Goal: Task Accomplishment & Management: Complete application form

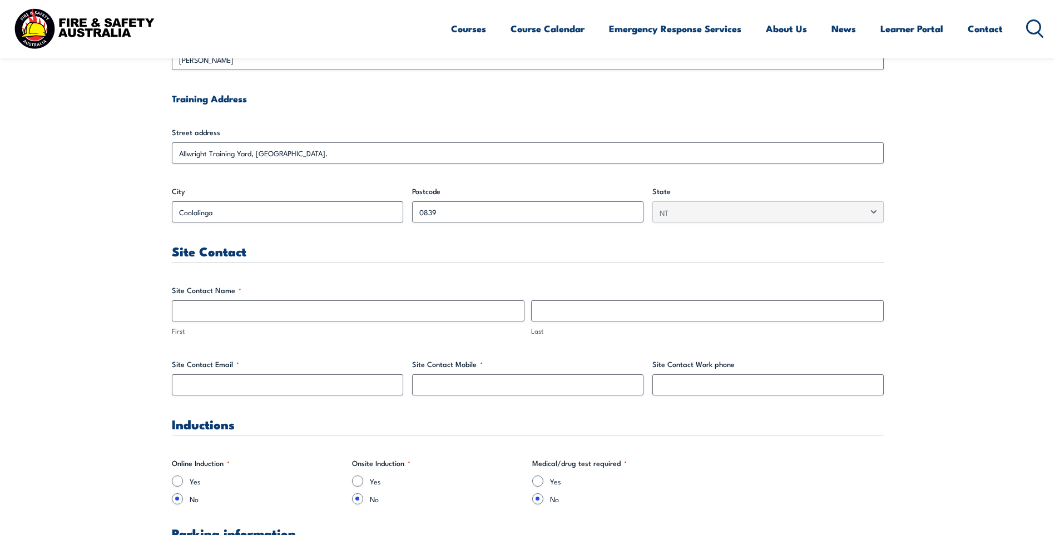
scroll to position [400, 0]
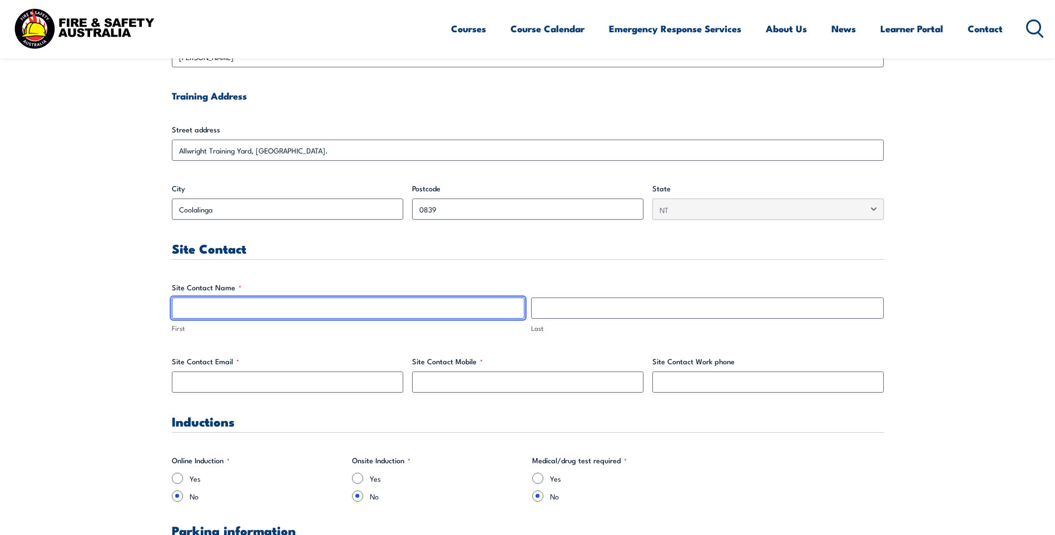
click at [297, 312] on input "First" at bounding box center [348, 307] width 352 height 21
type input "[PERSON_NAME]"
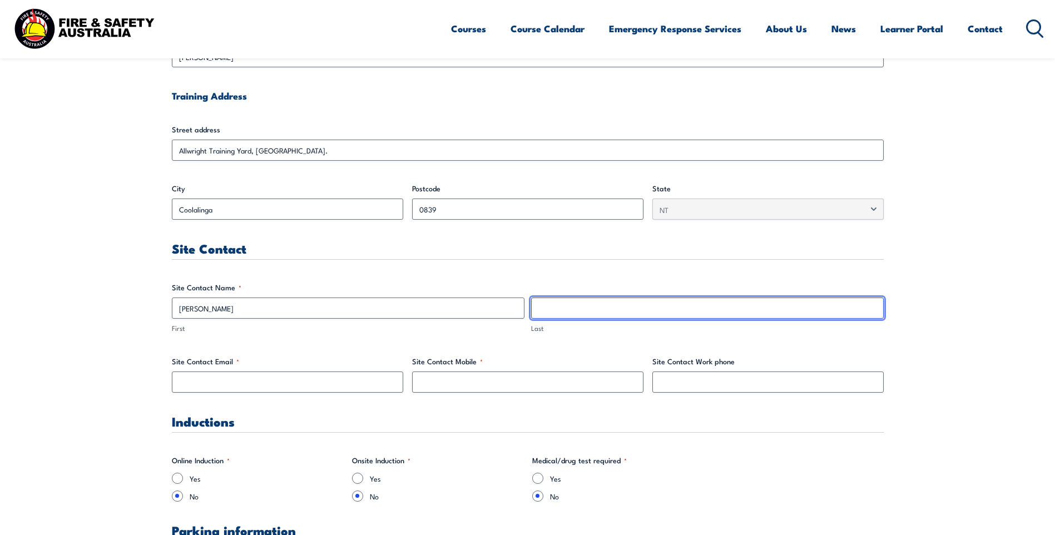
type input "[PERSON_NAME]"
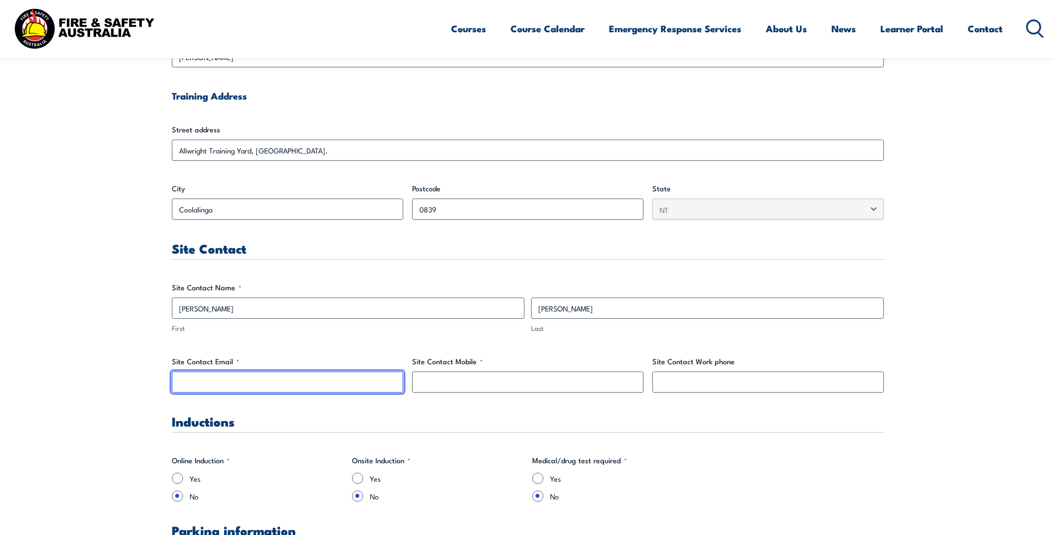
type input "[PERSON_NAME][EMAIL_ADDRESS][PERSON_NAME][DOMAIN_NAME]"
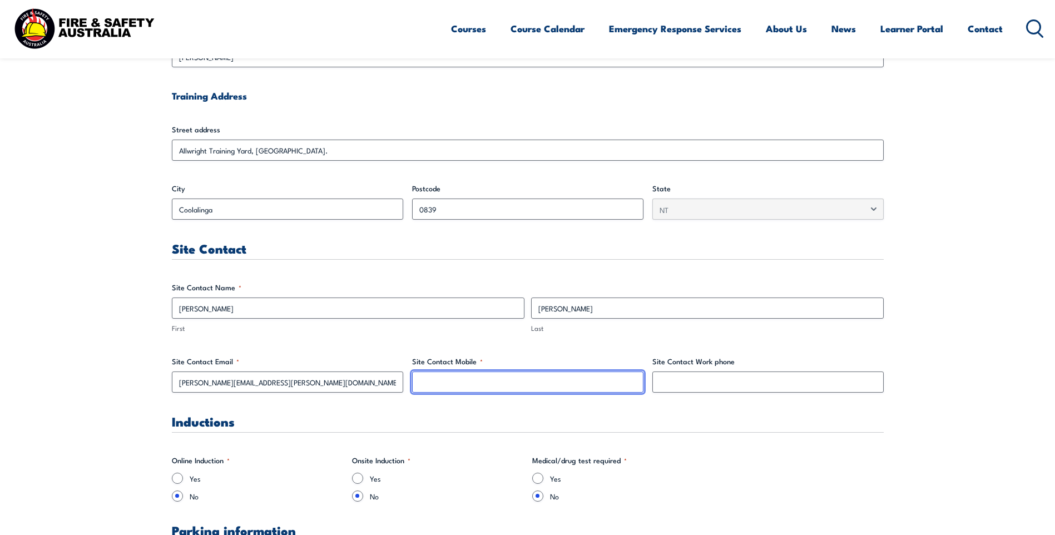
type input "0402281684"
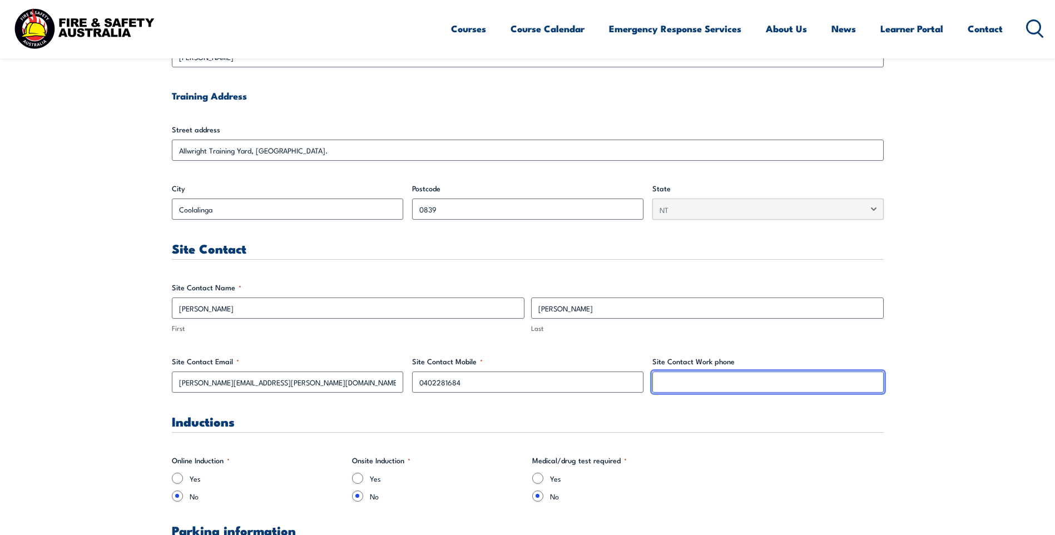
click at [731, 388] on input "Site Contact Work phone" at bounding box center [767, 381] width 231 height 21
type input "0402281684"
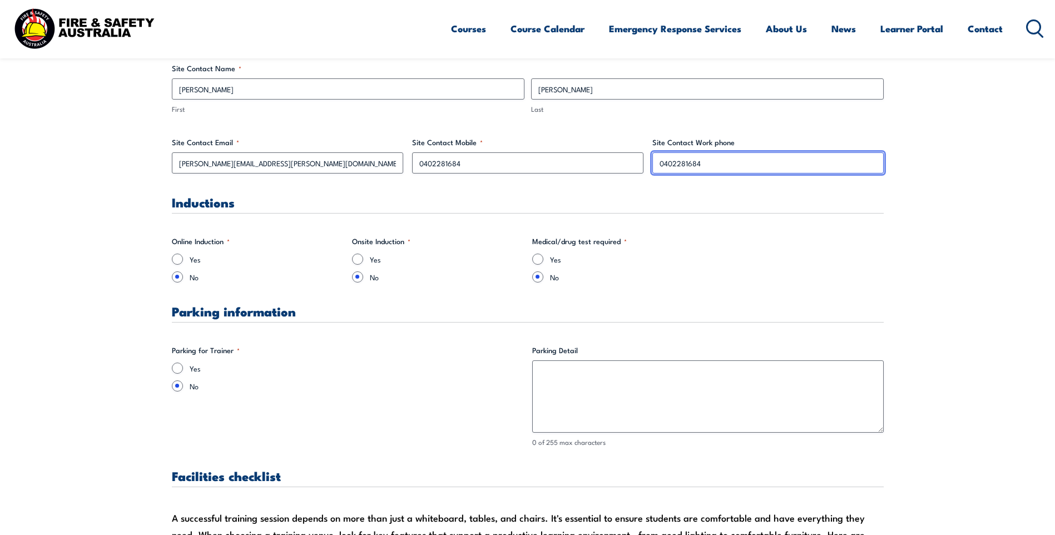
scroll to position [623, 0]
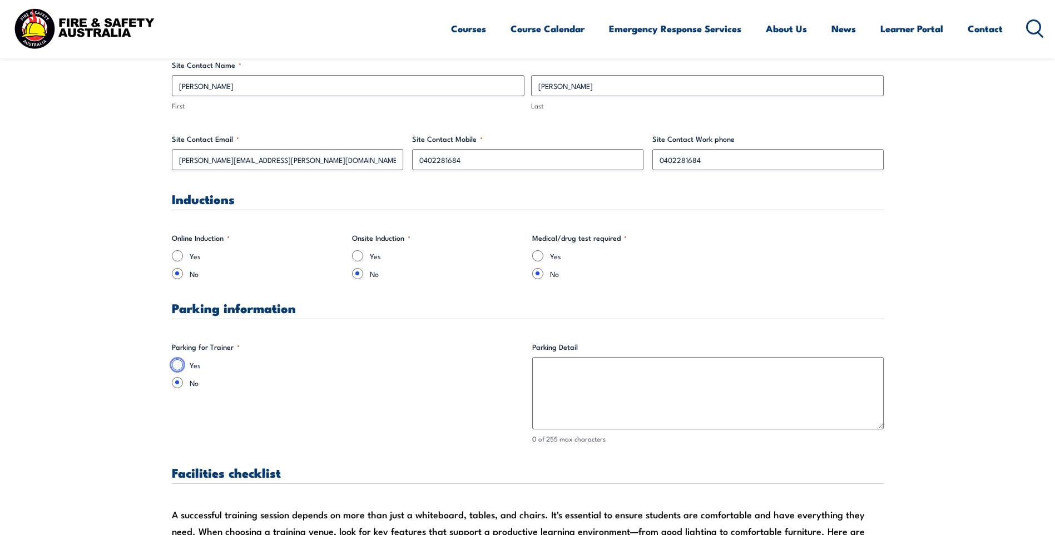
click at [178, 365] on input "Yes" at bounding box center [177, 364] width 11 height 11
radio input "true"
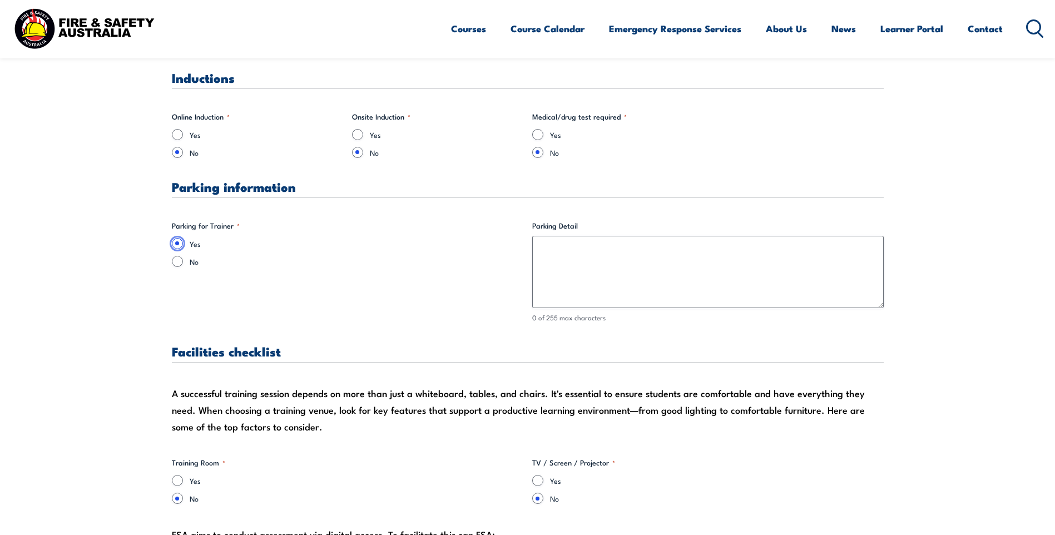
scroll to position [901, 0]
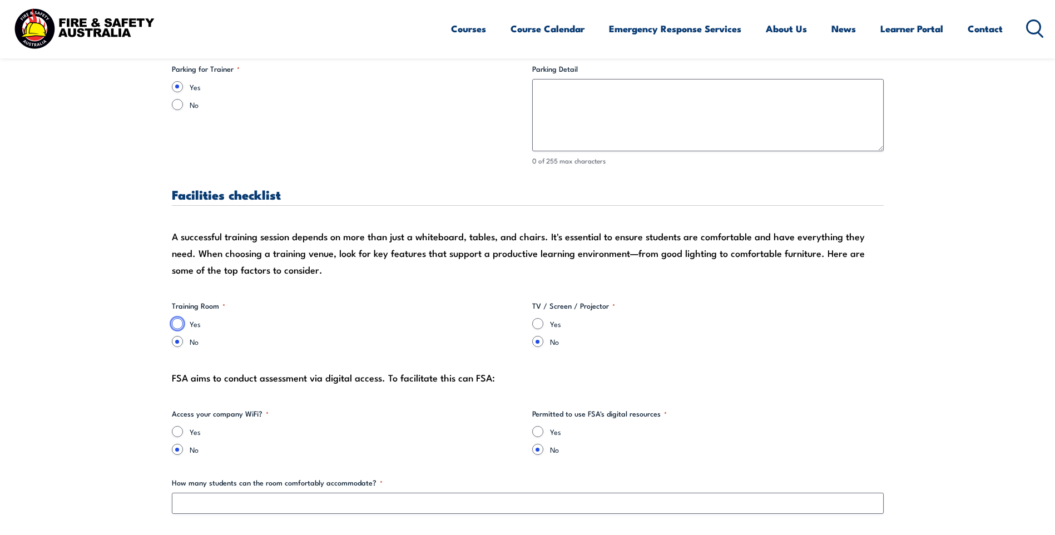
click at [175, 325] on input "Yes" at bounding box center [177, 323] width 11 height 11
radio input "true"
click at [540, 325] on input "Yes" at bounding box center [537, 323] width 11 height 11
radio input "true"
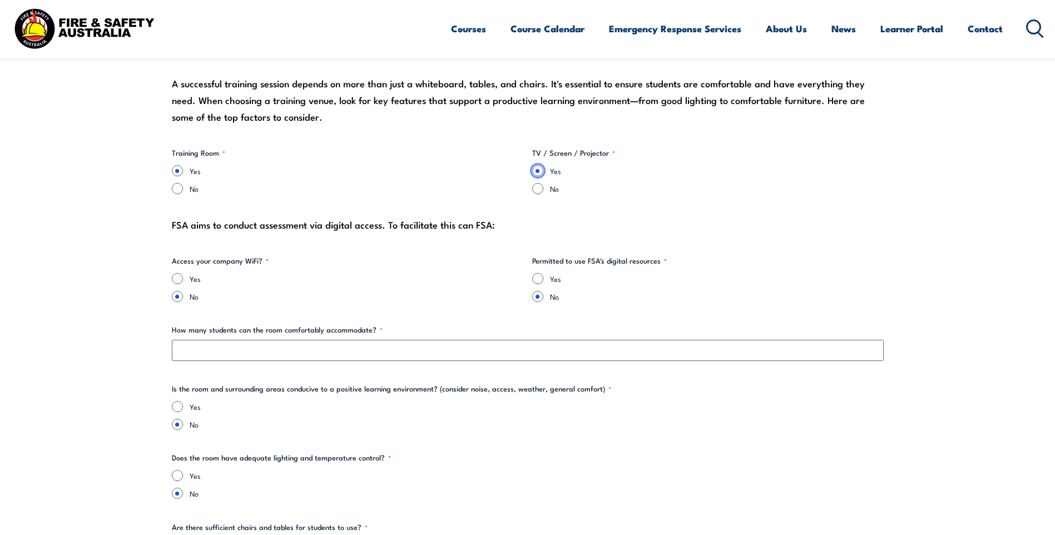
scroll to position [1067, 0]
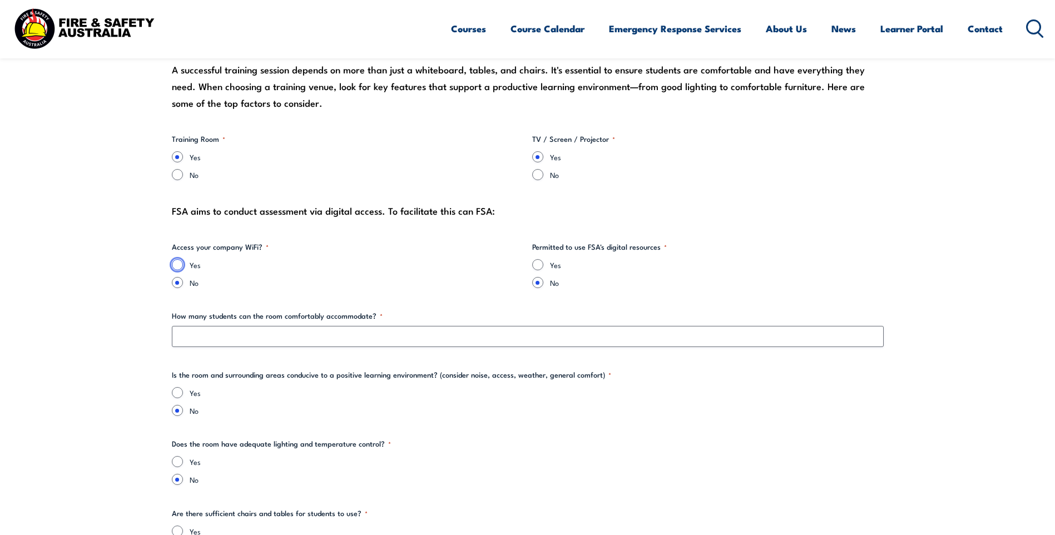
click at [177, 265] on input "Yes" at bounding box center [177, 264] width 11 height 11
radio input "true"
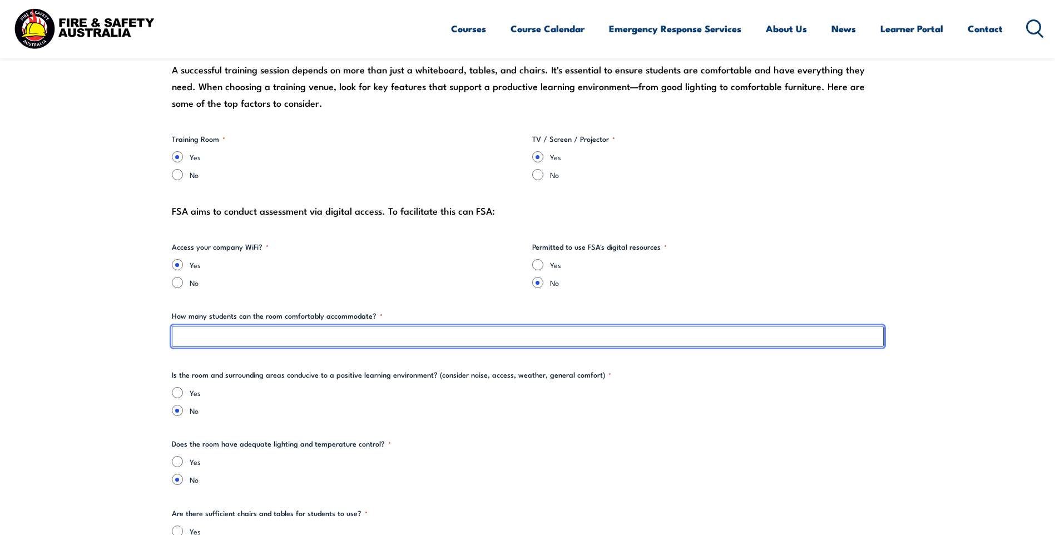
click at [252, 332] on input "How many students can the room comfortably accommodate? *" at bounding box center [528, 336] width 712 height 21
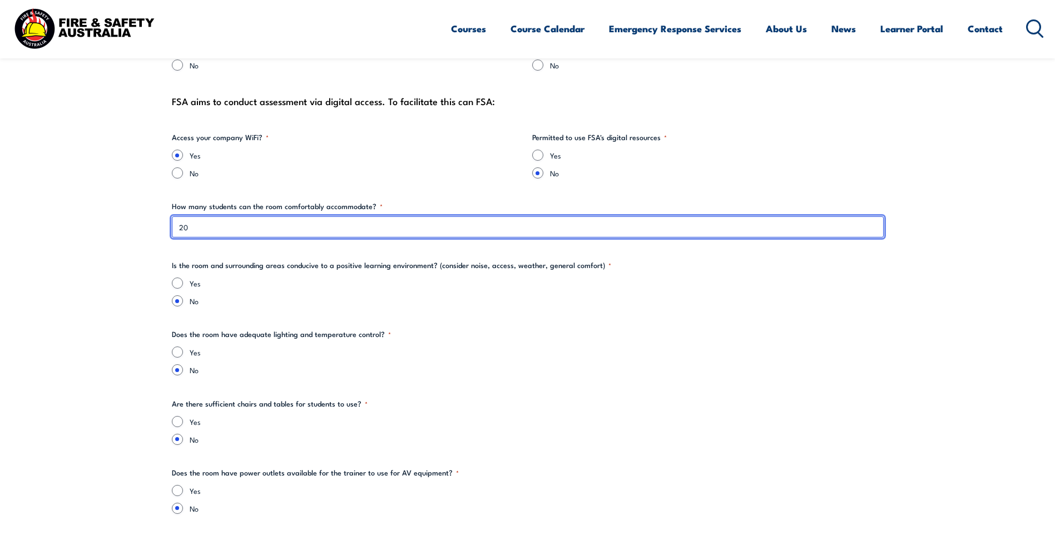
scroll to position [1179, 0]
type input "20"
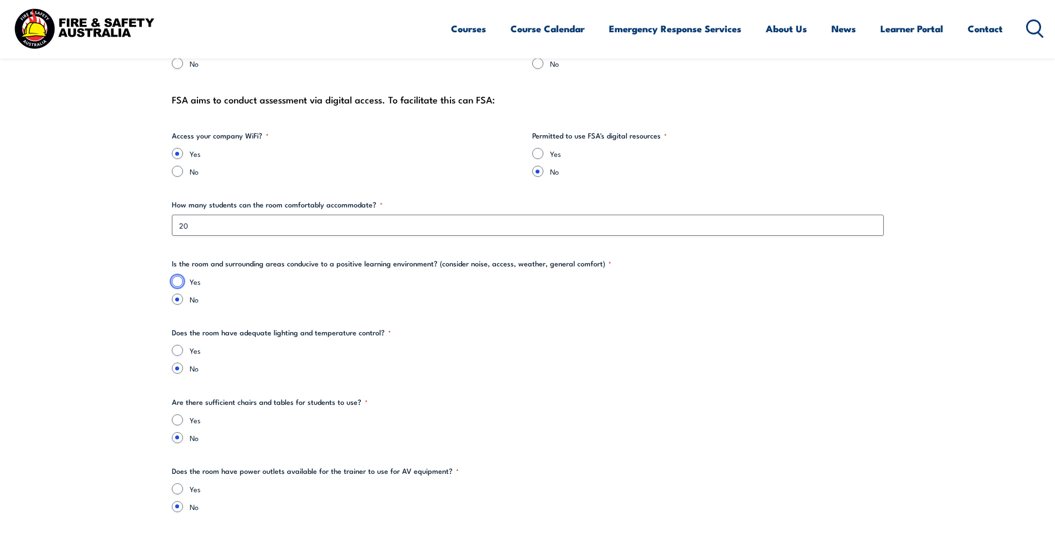
click at [178, 283] on input "Yes" at bounding box center [177, 281] width 11 height 11
radio input "true"
click at [177, 351] on input "Yes" at bounding box center [177, 350] width 11 height 11
radio input "true"
click at [179, 420] on input "Yes" at bounding box center [177, 419] width 11 height 11
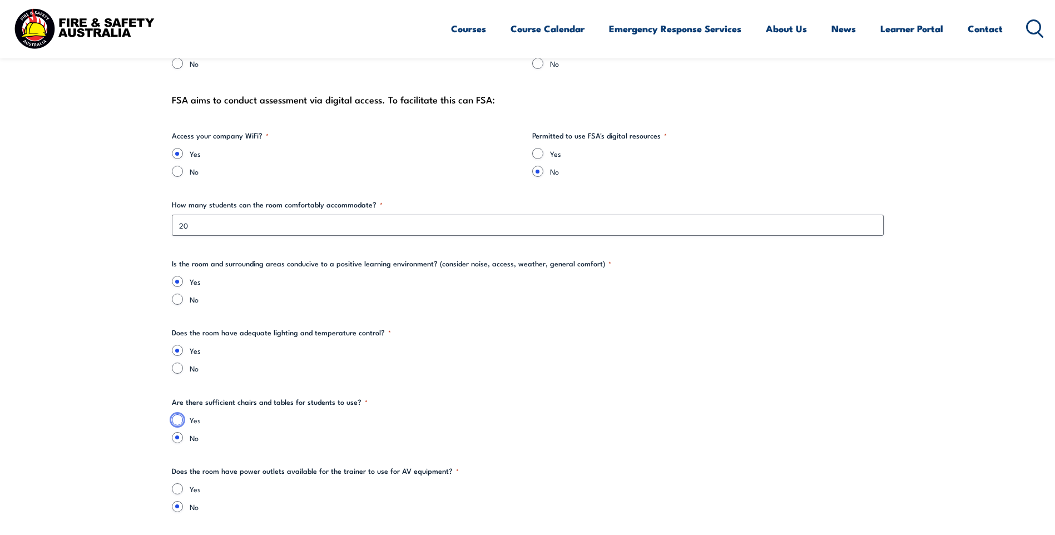
radio input "true"
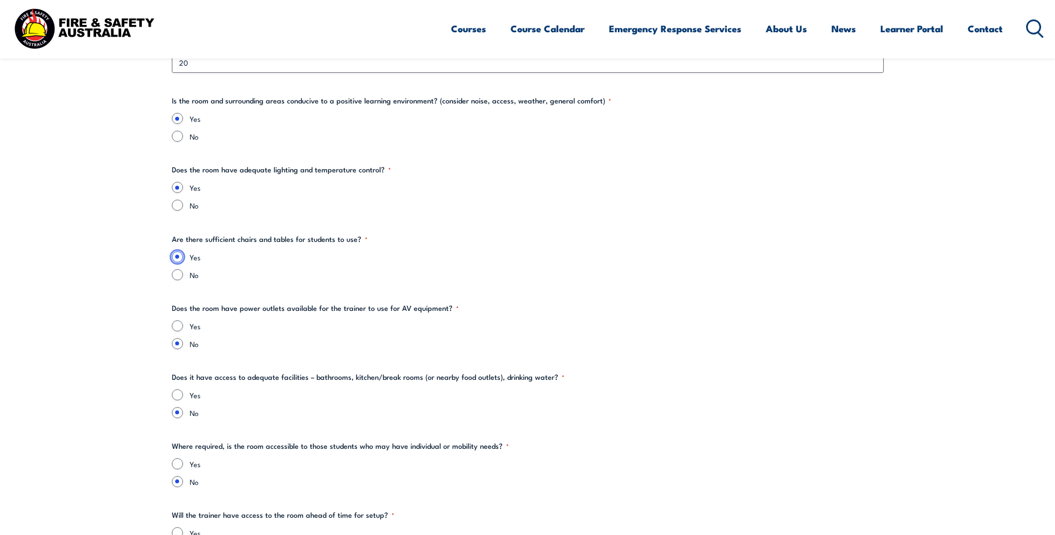
scroll to position [1345, 0]
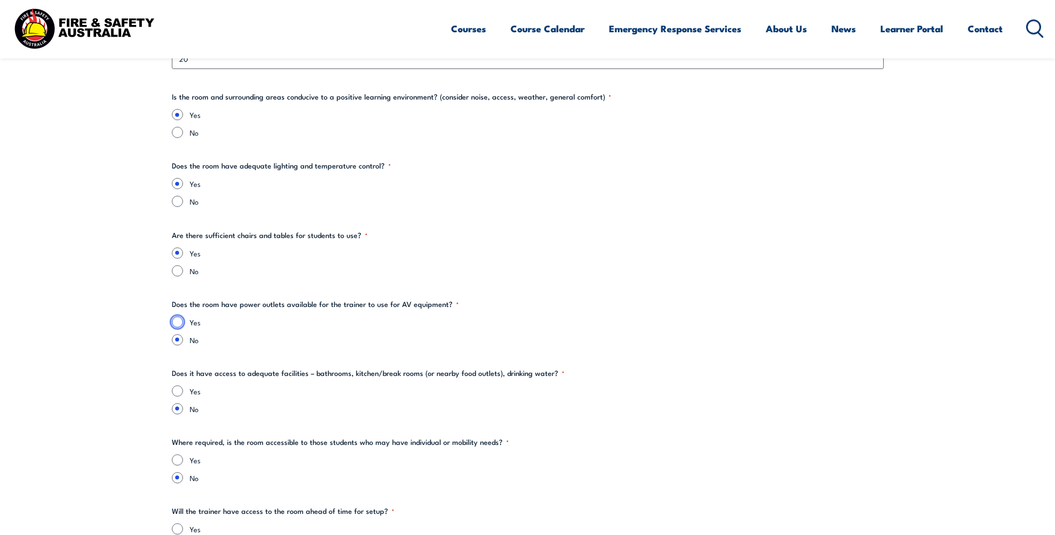
click at [176, 320] on input "Yes" at bounding box center [177, 321] width 11 height 11
radio input "true"
click at [175, 393] on input "Yes" at bounding box center [177, 390] width 11 height 11
radio input "true"
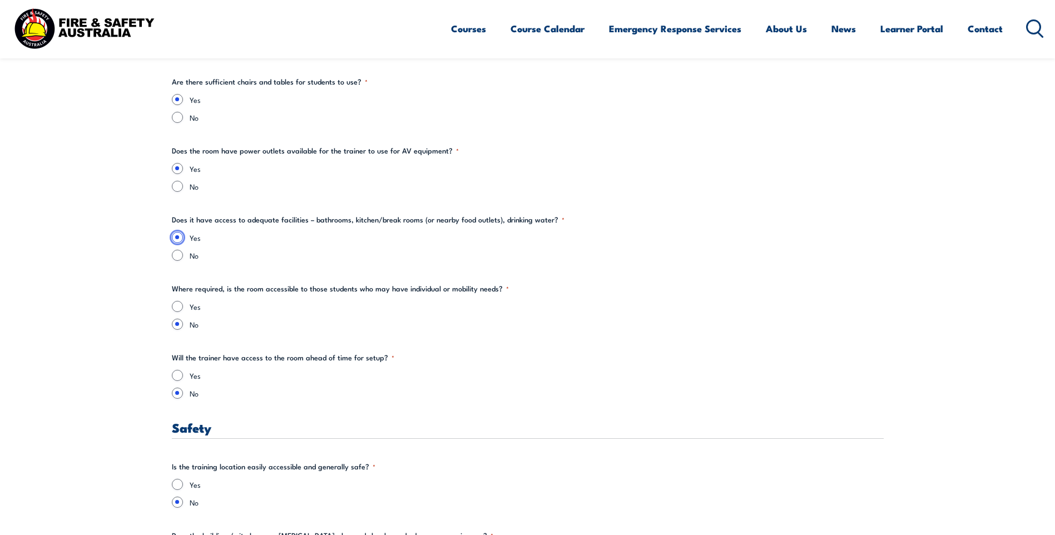
scroll to position [1512, 0]
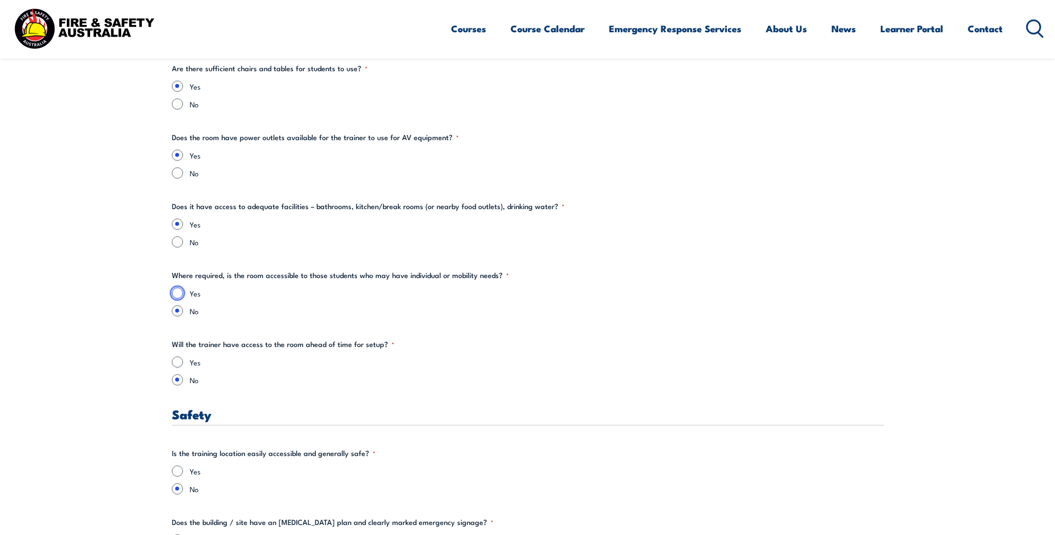
click at [176, 294] on input "Yes" at bounding box center [177, 292] width 11 height 11
radio input "true"
click at [181, 360] on input "Yes" at bounding box center [177, 361] width 11 height 11
radio input "true"
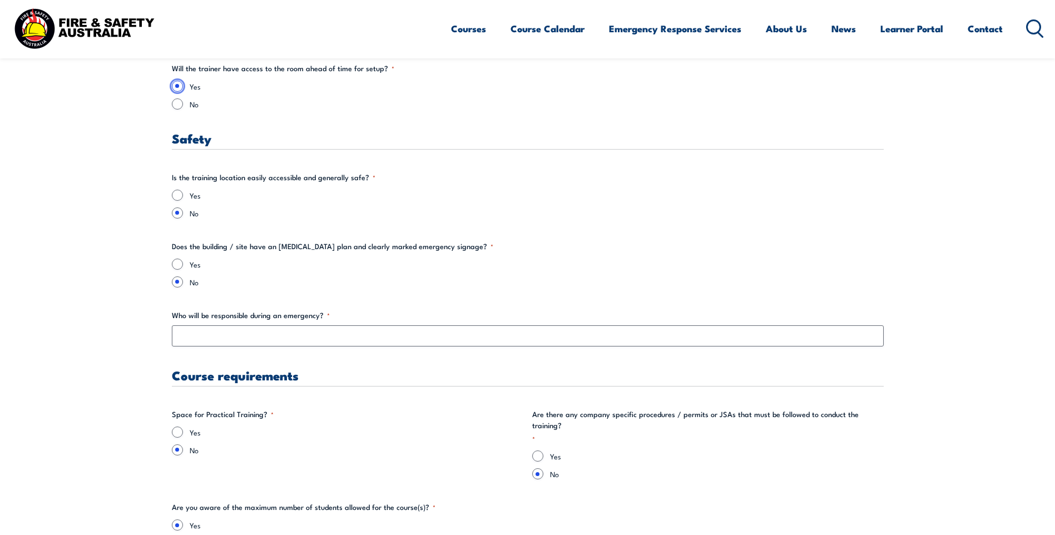
scroll to position [1790, 0]
click at [178, 193] on input "Yes" at bounding box center [177, 192] width 11 height 11
radio input "true"
click at [177, 262] on input "Yes" at bounding box center [177, 261] width 11 height 11
radio input "true"
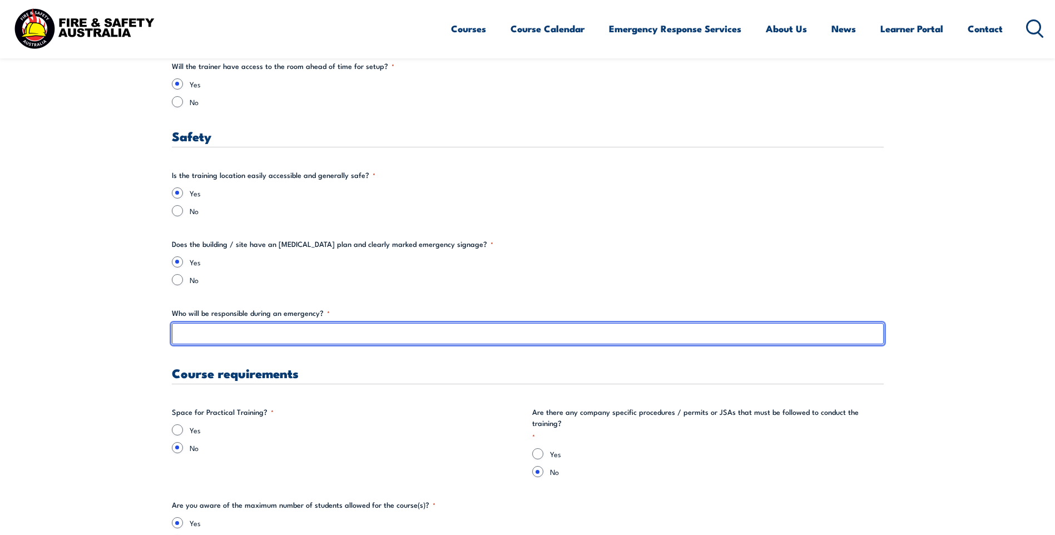
click at [193, 331] on input "Who will be responsible during an emergency? *" at bounding box center [528, 333] width 712 height 21
type input "[PERSON_NAME]"
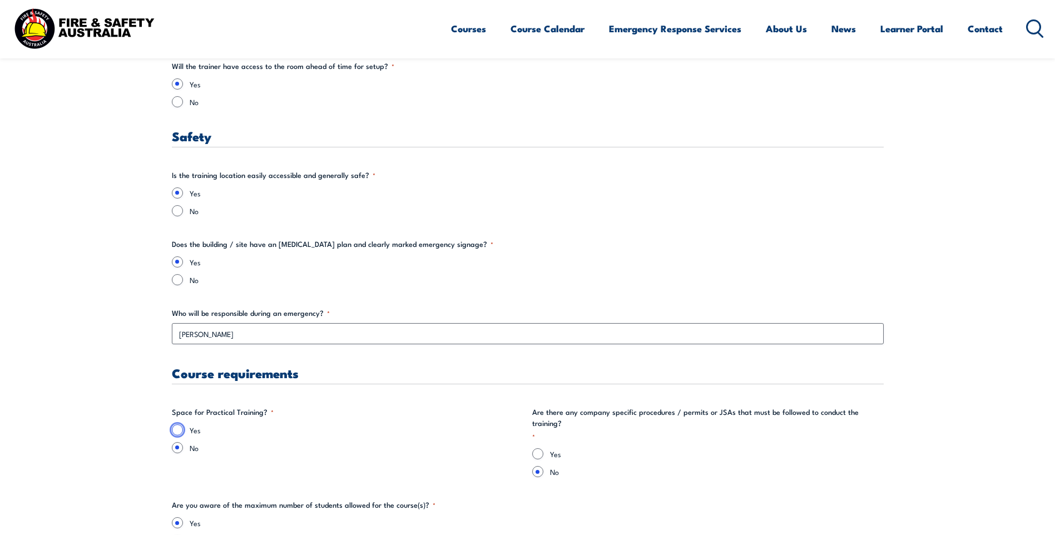
click at [177, 431] on input "Yes" at bounding box center [177, 429] width 11 height 11
radio input "true"
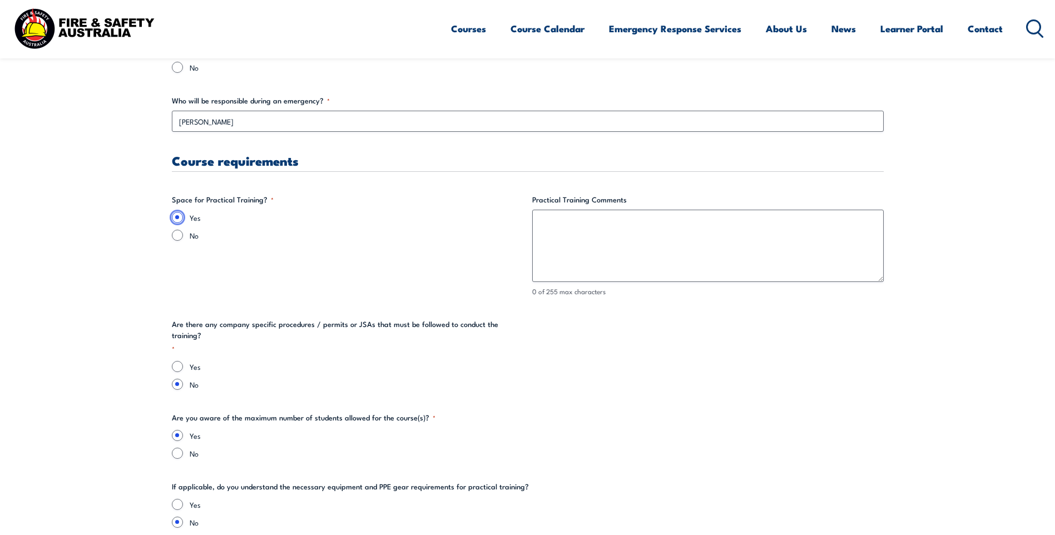
scroll to position [2013, 0]
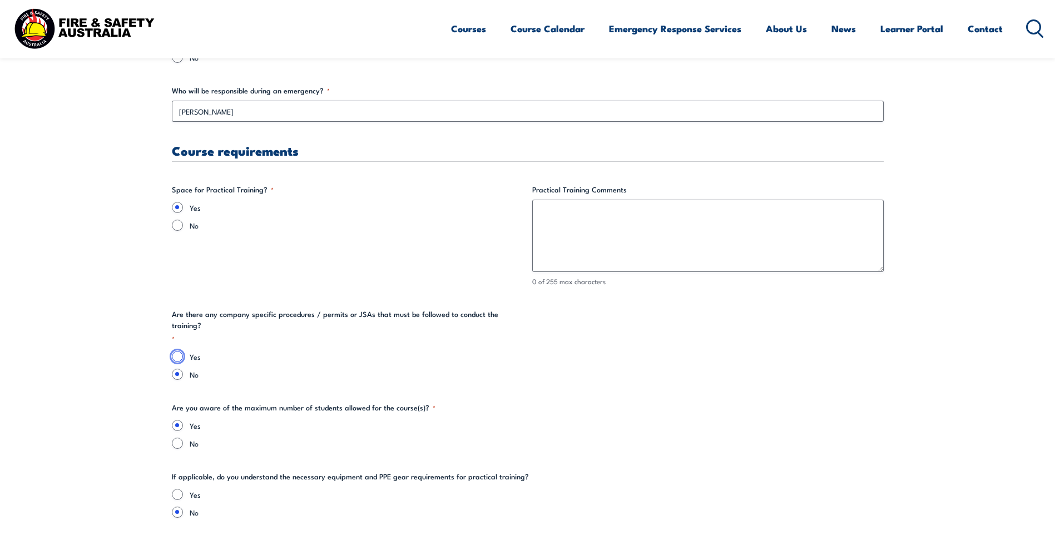
click at [177, 351] on input "Yes" at bounding box center [177, 356] width 11 height 11
radio input "true"
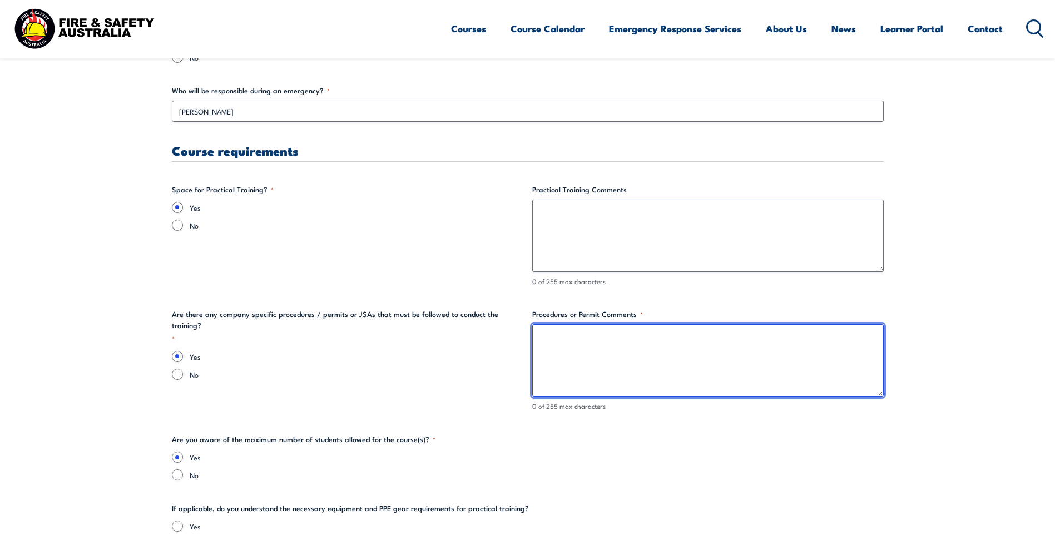
click at [578, 345] on textarea "Procedures or Permit Comments *" at bounding box center [707, 360] width 351 height 72
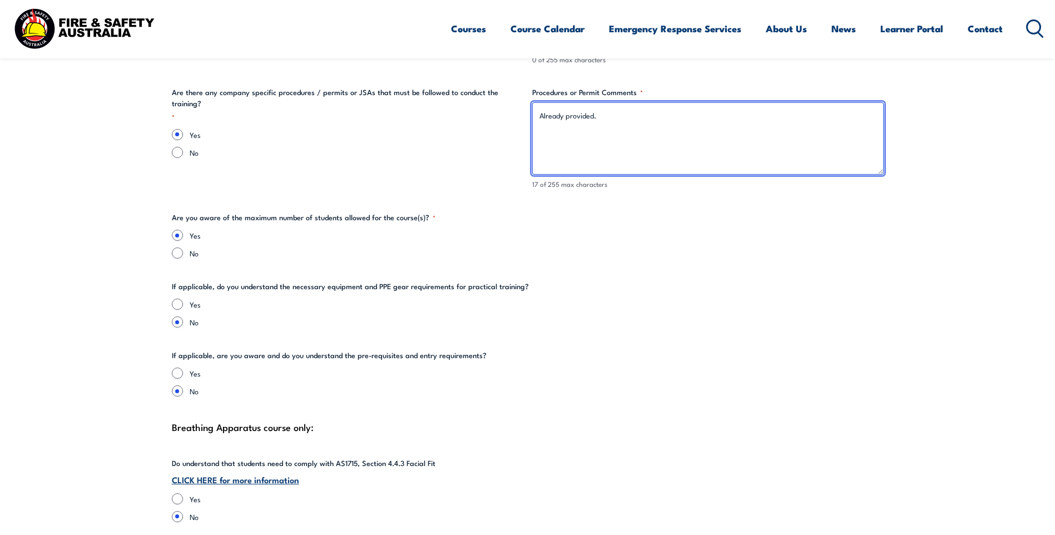
scroll to position [2235, 0]
type textarea "Already provided."
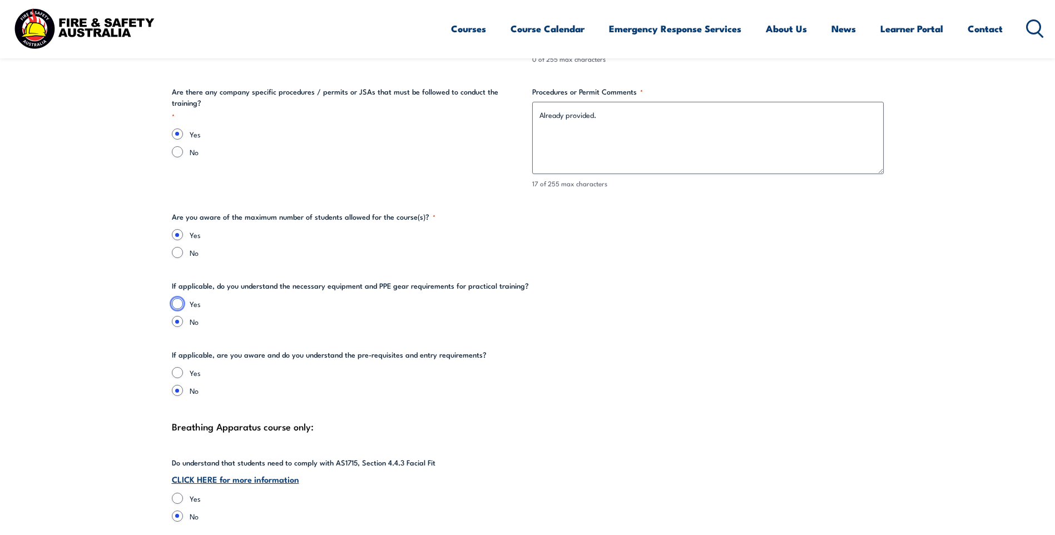
click at [175, 303] on input "Yes" at bounding box center [177, 303] width 11 height 11
radio input "true"
click at [178, 371] on input "Yes" at bounding box center [177, 372] width 11 height 11
radio input "true"
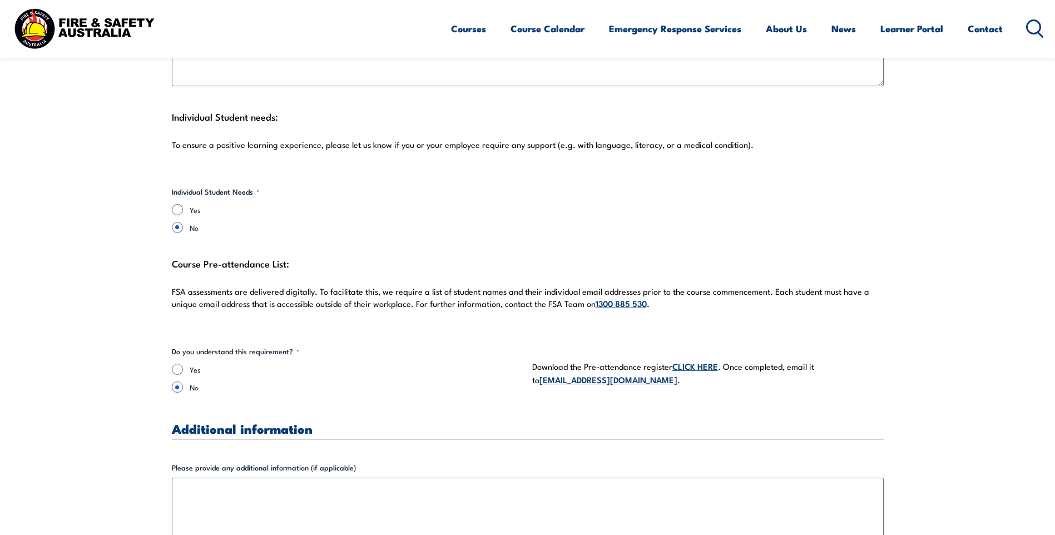
scroll to position [2902, 0]
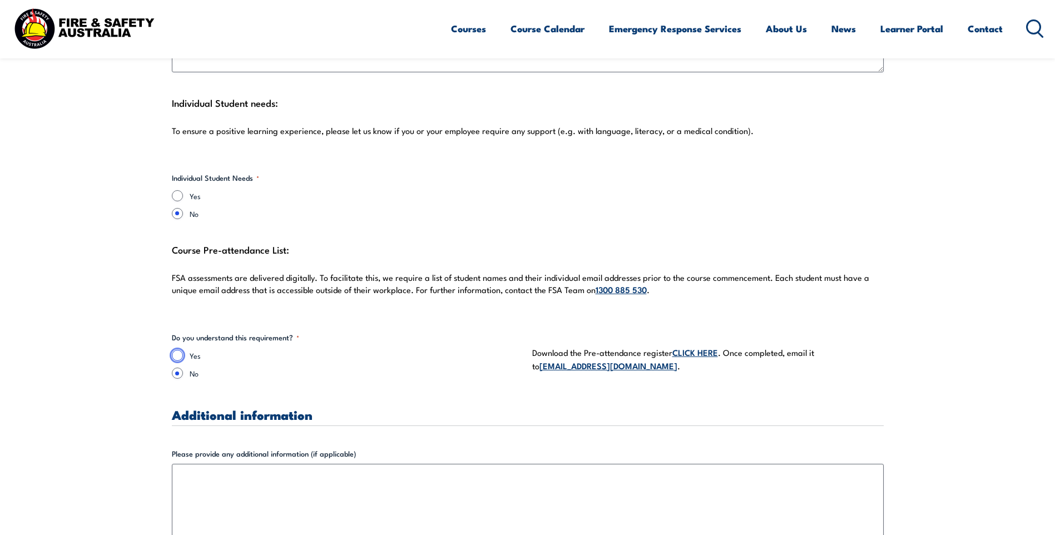
click at [177, 354] on input "Yes" at bounding box center [177, 355] width 11 height 11
radio input "true"
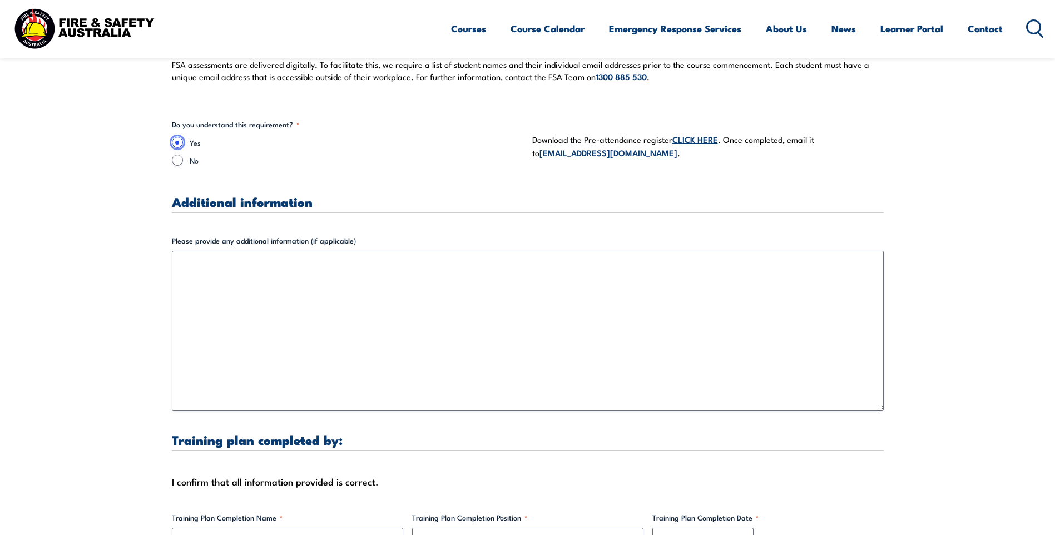
scroll to position [3125, 0]
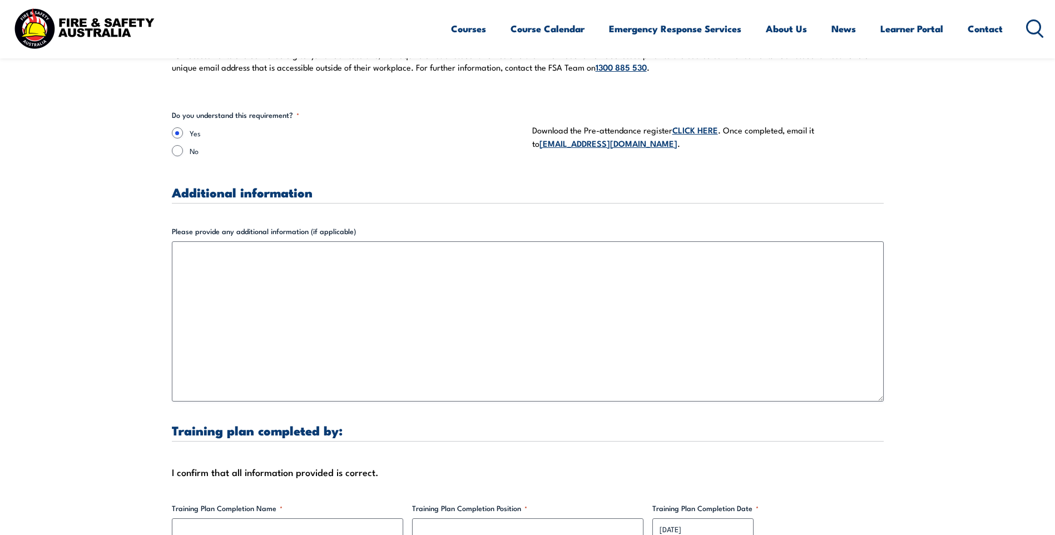
click at [692, 132] on link "CLICK HERE" at bounding box center [695, 129] width 46 height 12
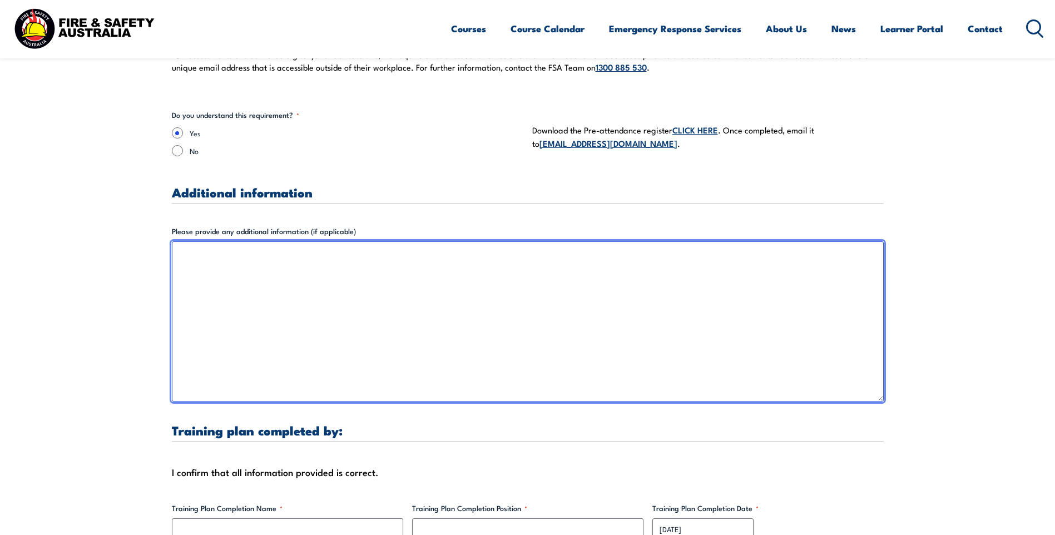
click at [265, 267] on textarea "Please provide any additional information (if applicable)" at bounding box center [528, 321] width 712 height 160
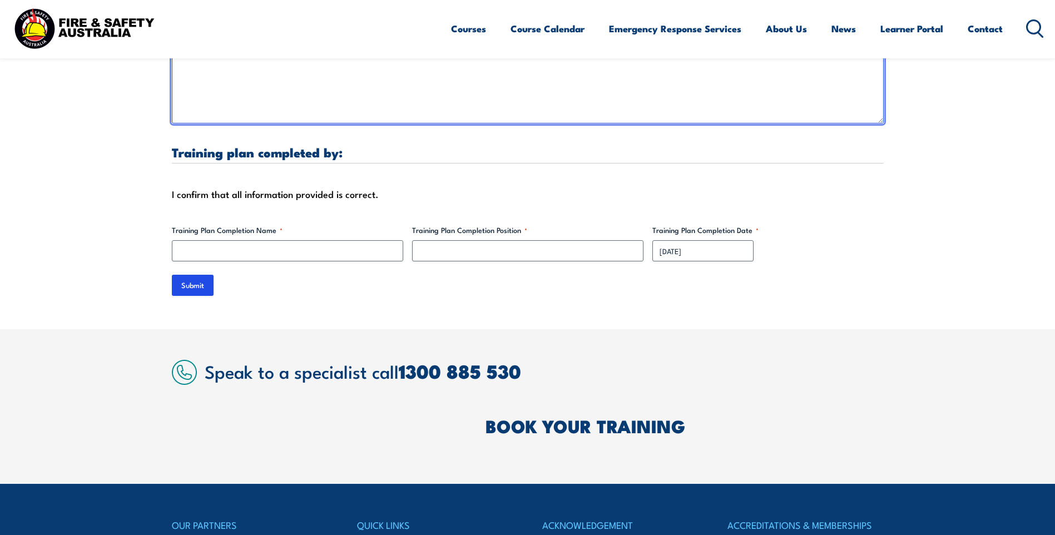
type textarea "completed the attached and submitted. There did not appear to be anything attac…"
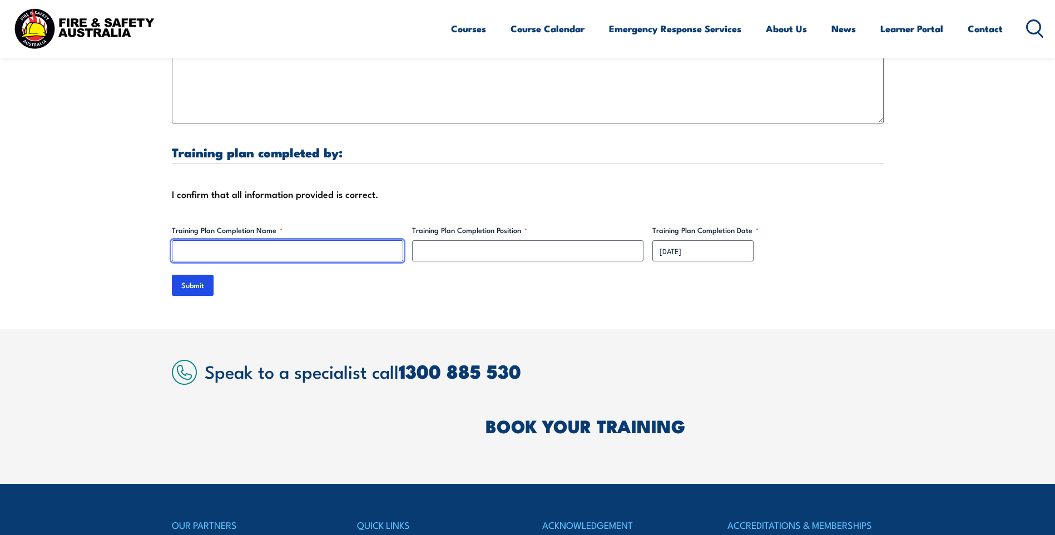
click at [256, 247] on input "Training Plan Completion Name *" at bounding box center [287, 250] width 231 height 21
type input "[PERSON_NAME]"
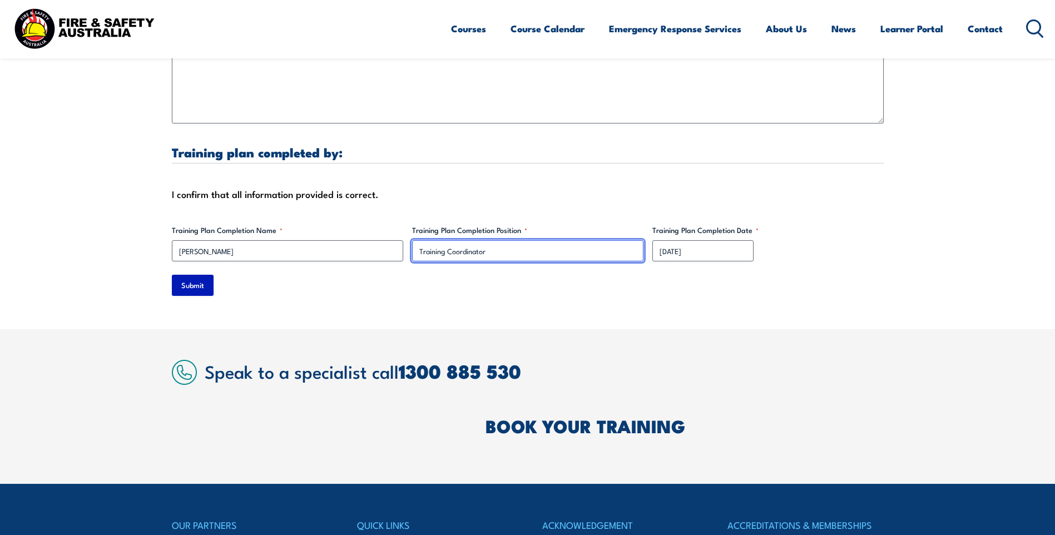
type input "Training Coordinator"
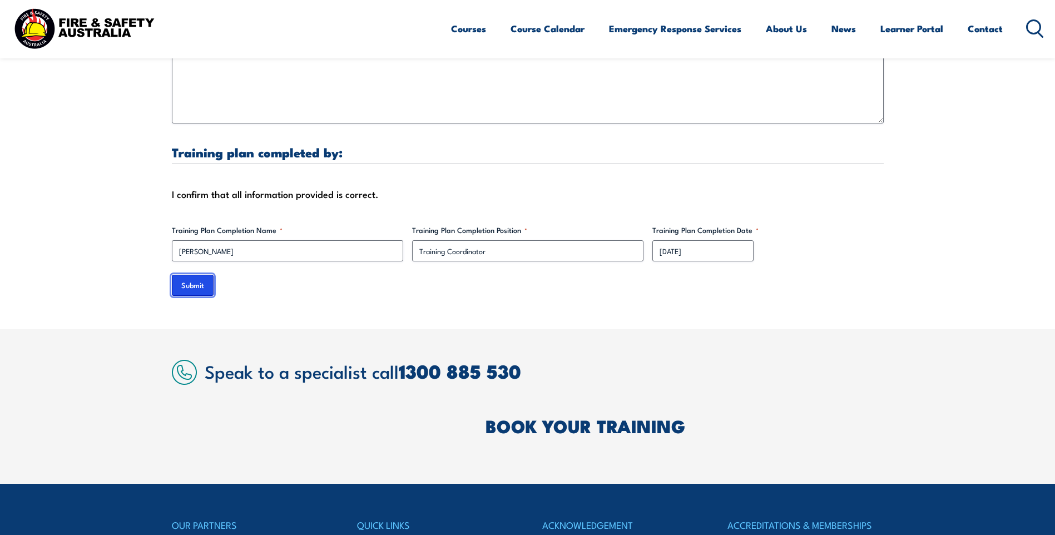
click at [190, 287] on input "Submit" at bounding box center [193, 285] width 42 height 21
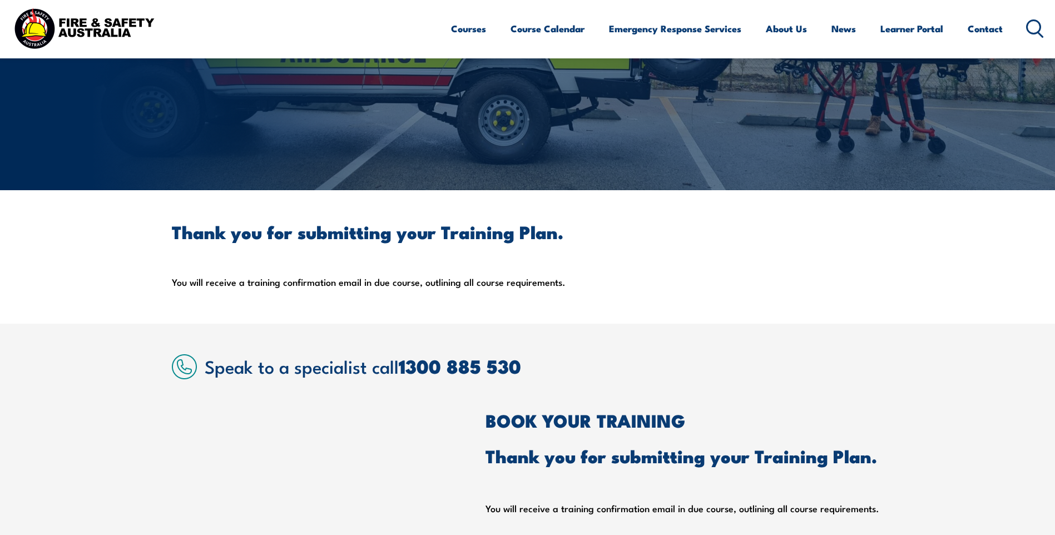
scroll to position [128, 0]
